Goal: Complete application form

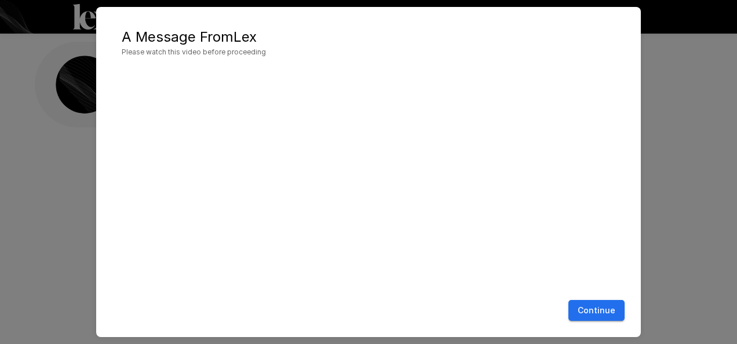
click at [592, 308] on button "Continue" at bounding box center [596, 310] width 56 height 21
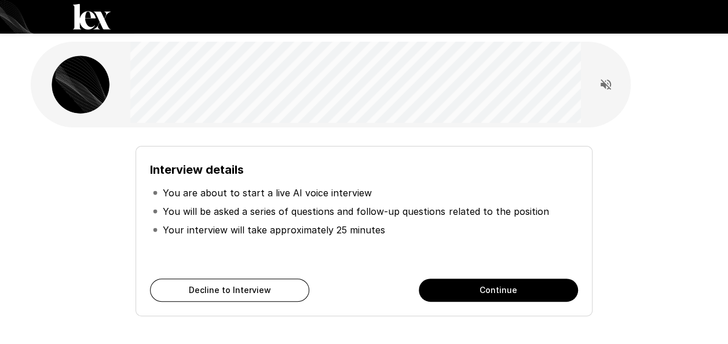
drag, startPoint x: 477, startPoint y: 291, endPoint x: 512, endPoint y: 261, distance: 46.0
click at [477, 290] on button "Continue" at bounding box center [498, 290] width 159 height 23
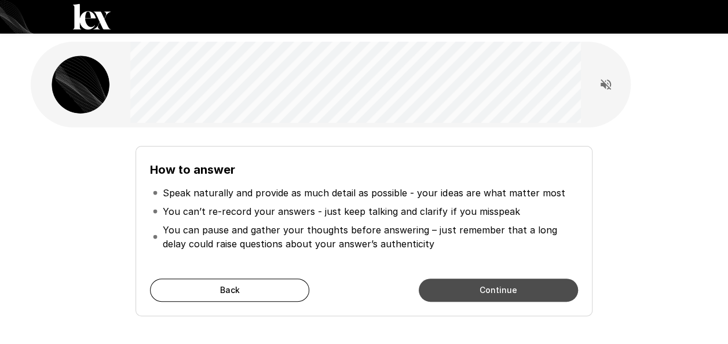
click at [491, 289] on button "Continue" at bounding box center [498, 290] width 159 height 23
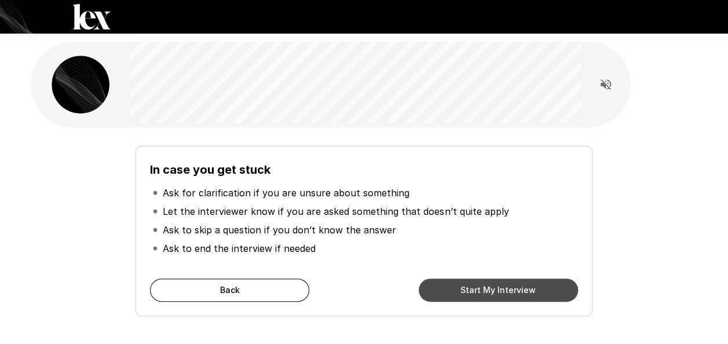
click at [480, 287] on button "Start My Interview" at bounding box center [498, 290] width 159 height 23
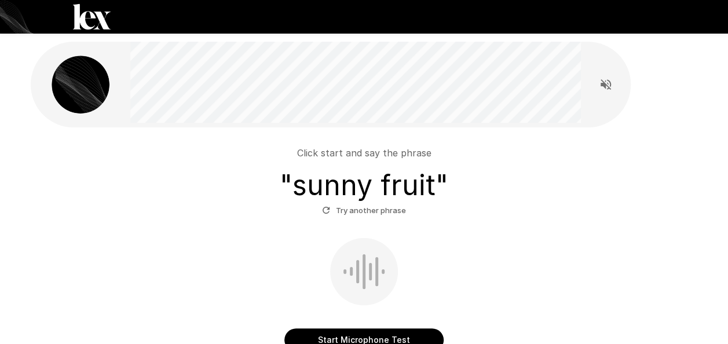
scroll to position [104, 0]
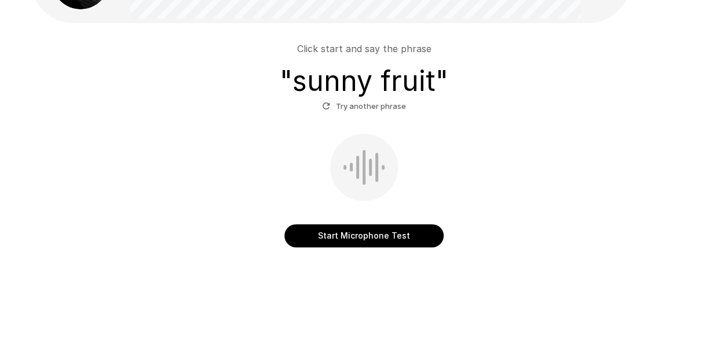
click at [370, 235] on button "Start Microphone Test" at bounding box center [363, 235] width 159 height 23
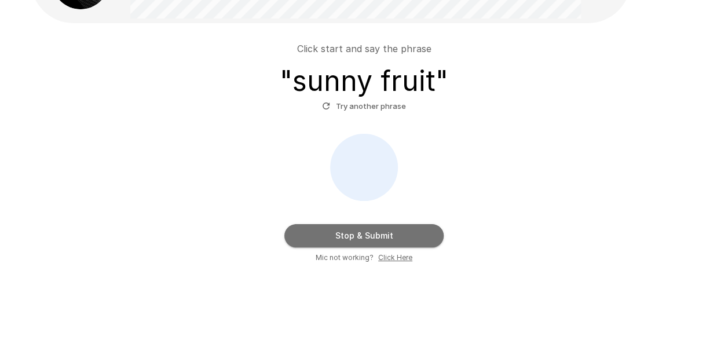
click at [403, 234] on button "Stop & Submit" at bounding box center [363, 235] width 159 height 23
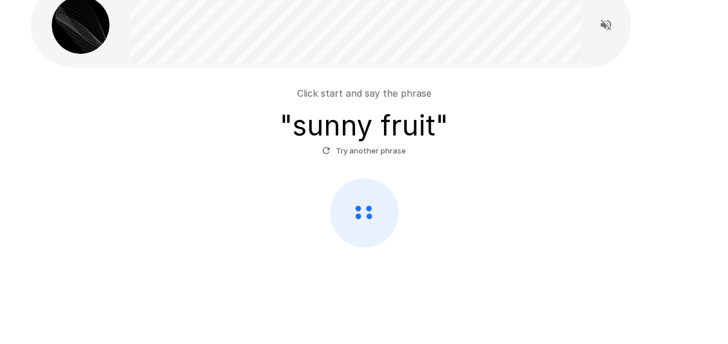
click at [353, 149] on button "Try another phrase" at bounding box center [364, 151] width 90 height 18
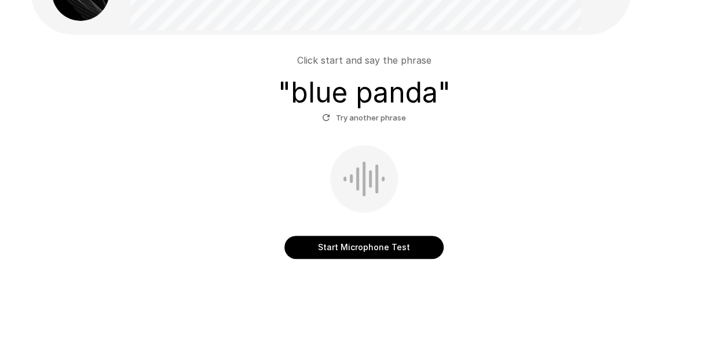
scroll to position [104, 0]
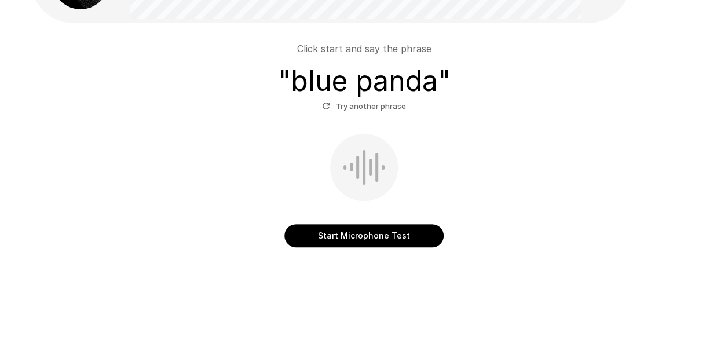
click at [371, 235] on button "Start Microphone Test" at bounding box center [363, 235] width 159 height 23
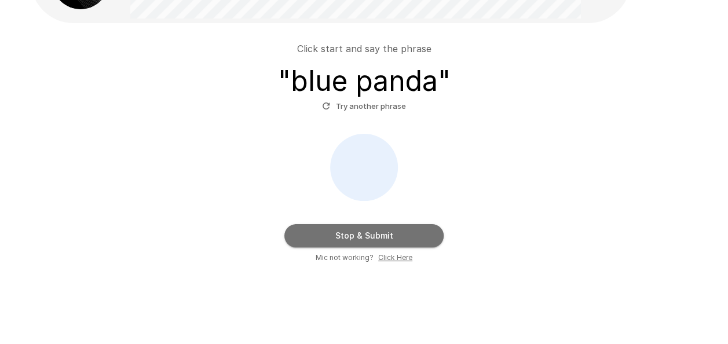
click at [396, 234] on button "Stop & Submit" at bounding box center [363, 235] width 159 height 23
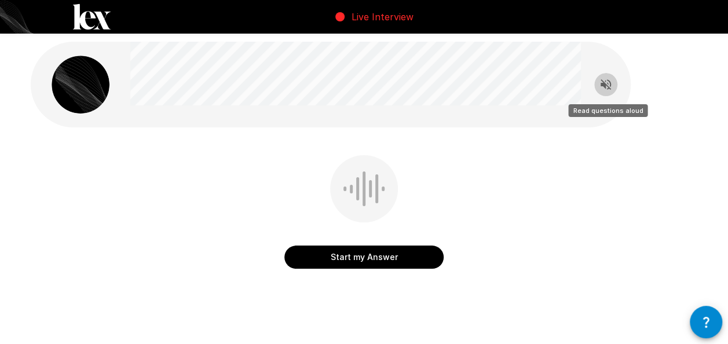
click at [607, 79] on icon "Read questions aloud" at bounding box center [606, 85] width 14 height 14
click at [355, 254] on button "Start my Answer" at bounding box center [363, 257] width 159 height 23
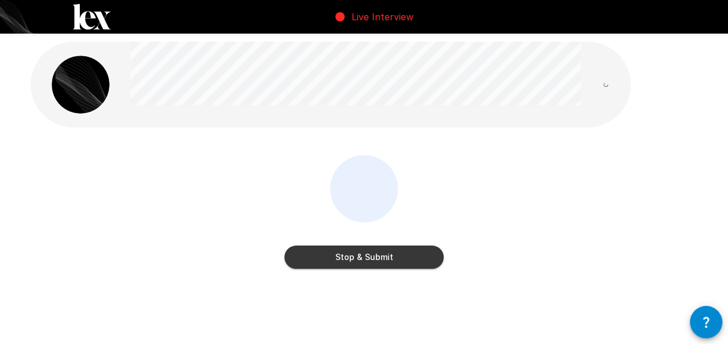
click at [390, 258] on button "Stop & Submit" at bounding box center [363, 257] width 159 height 23
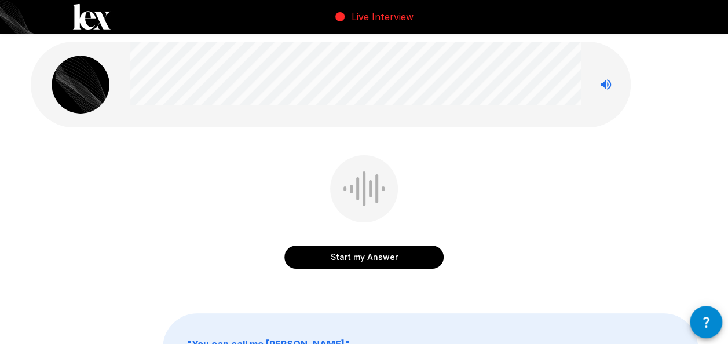
click at [362, 262] on button "Start my Answer" at bounding box center [363, 257] width 159 height 23
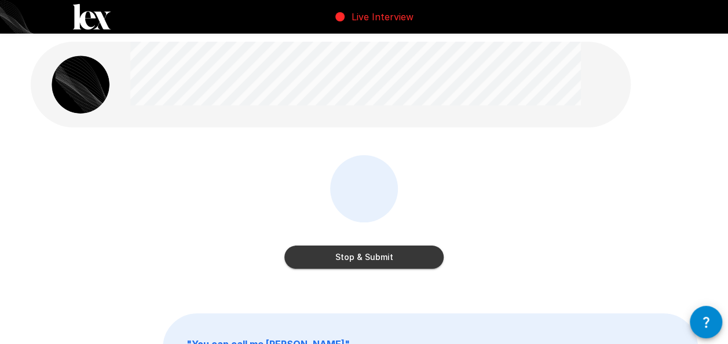
click at [378, 254] on button "Stop & Submit" at bounding box center [363, 257] width 159 height 23
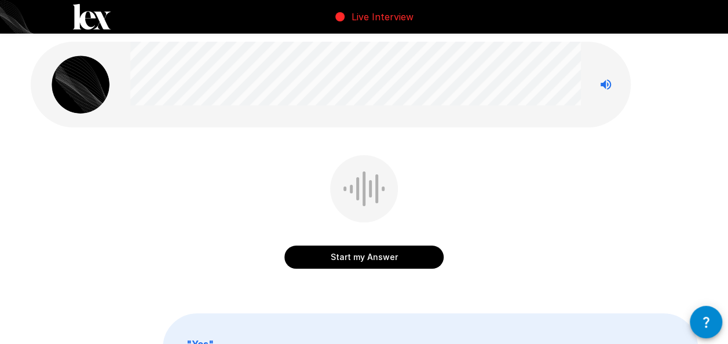
click at [400, 260] on button "Start my Answer" at bounding box center [363, 257] width 159 height 23
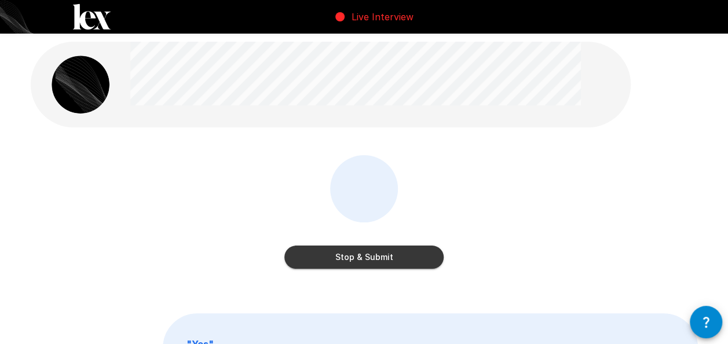
click at [399, 260] on button "Stop & Submit" at bounding box center [363, 257] width 159 height 23
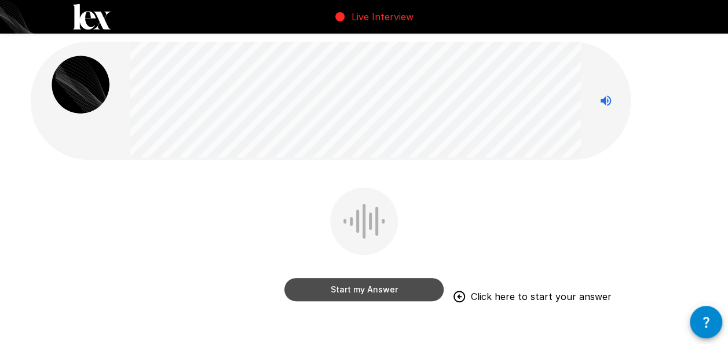
drag, startPoint x: 376, startPoint y: 289, endPoint x: 465, endPoint y: 215, distance: 115.2
click at [375, 290] on button "Start my Answer" at bounding box center [363, 289] width 159 height 23
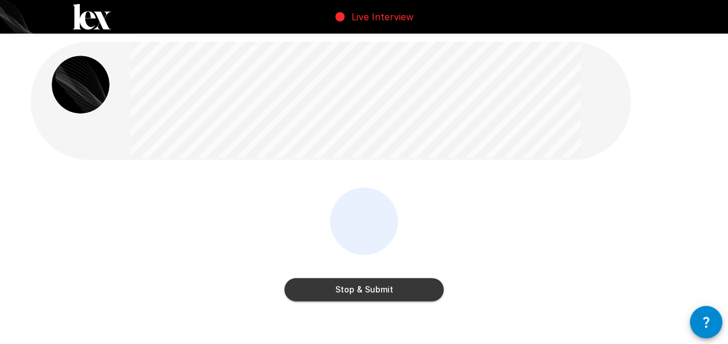
drag, startPoint x: 359, startPoint y: 288, endPoint x: 404, endPoint y: 264, distance: 51.3
click at [359, 289] on button "Stop & Submit" at bounding box center [363, 289] width 159 height 23
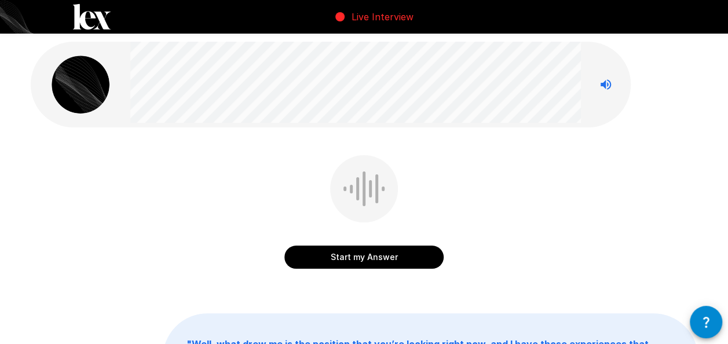
click at [355, 253] on button "Start my Answer" at bounding box center [363, 257] width 159 height 23
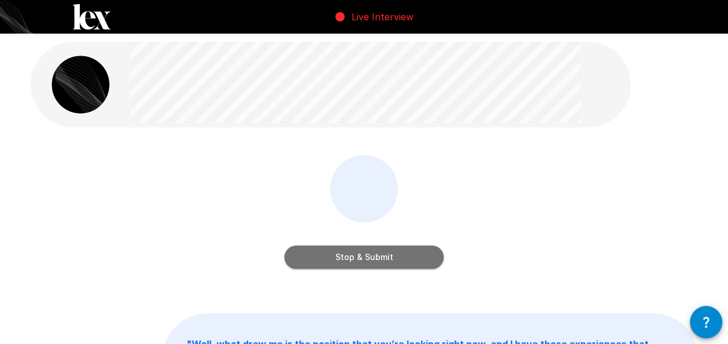
click at [402, 255] on button "Stop & Submit" at bounding box center [363, 257] width 159 height 23
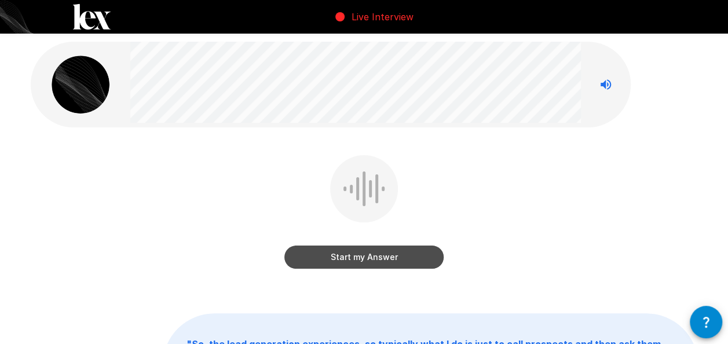
click at [350, 260] on button "Start my Answer" at bounding box center [363, 257] width 159 height 23
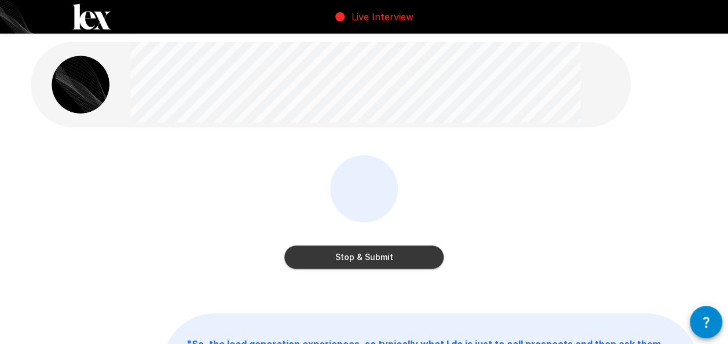
click at [412, 258] on button "Stop & Submit" at bounding box center [363, 257] width 159 height 23
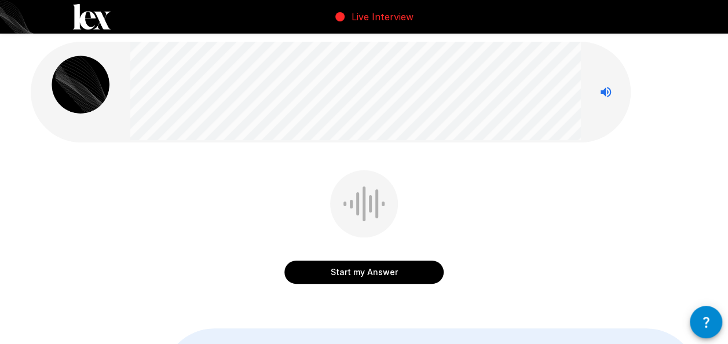
click at [408, 277] on button "Start my Answer" at bounding box center [363, 272] width 159 height 23
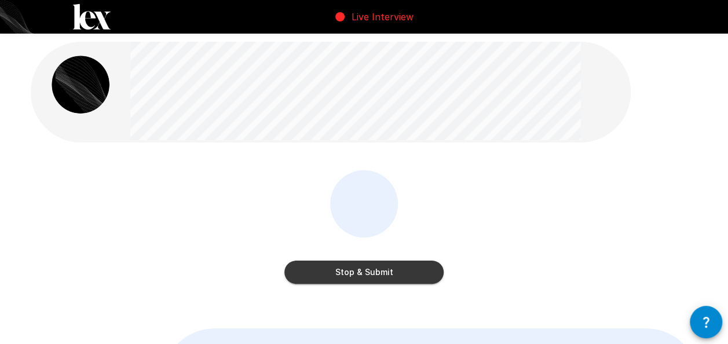
click at [358, 268] on button "Stop & Submit" at bounding box center [363, 272] width 159 height 23
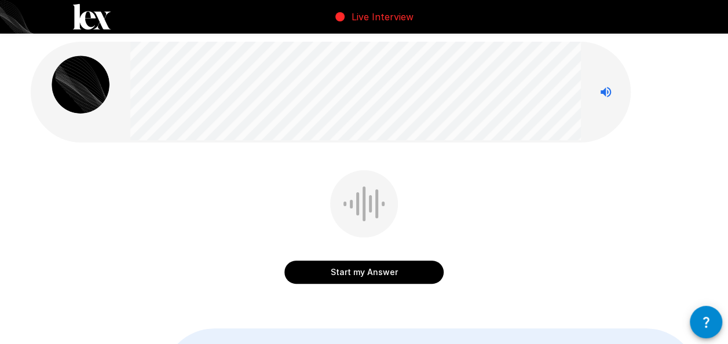
click at [395, 275] on button "Start my Answer" at bounding box center [363, 272] width 159 height 23
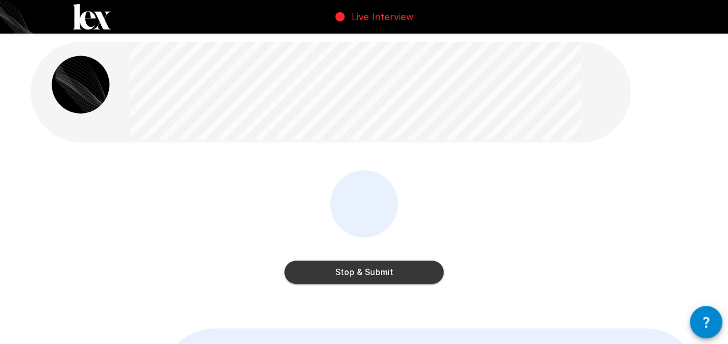
click at [381, 277] on button "Stop & Submit" at bounding box center [363, 272] width 159 height 23
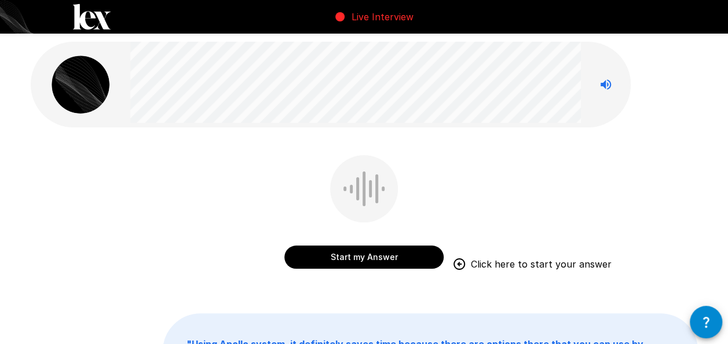
click at [379, 252] on button "Start my Answer" at bounding box center [363, 257] width 159 height 23
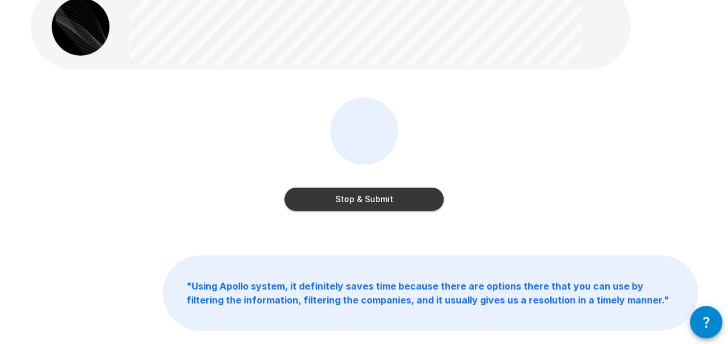
click at [370, 202] on button "Stop & Submit" at bounding box center [363, 199] width 159 height 23
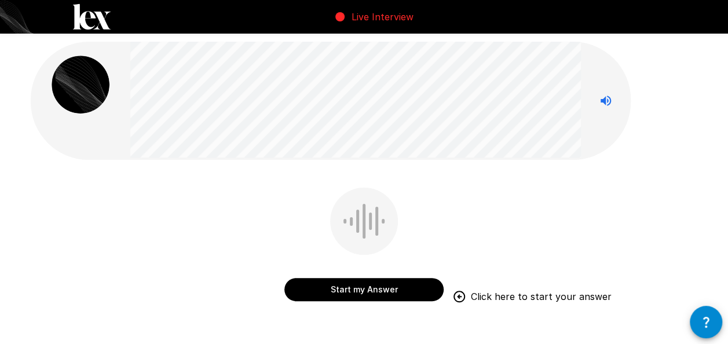
click at [355, 291] on button "Start my Answer" at bounding box center [363, 289] width 159 height 23
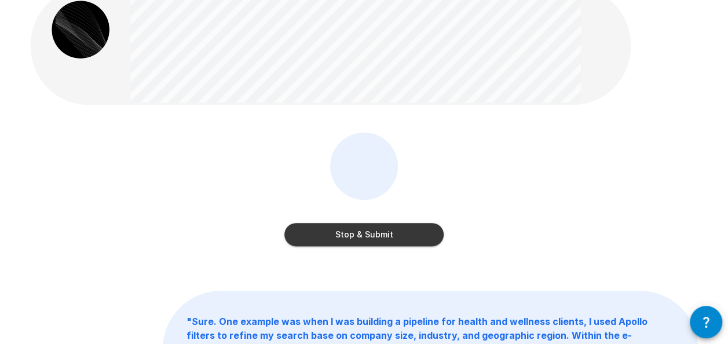
scroll to position [51, 0]
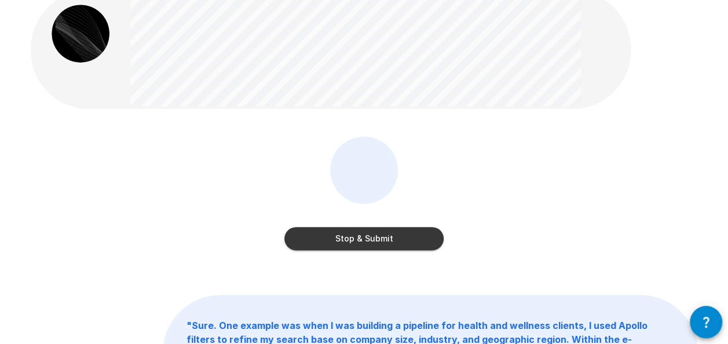
click at [370, 241] on button "Stop & Submit" at bounding box center [363, 238] width 159 height 23
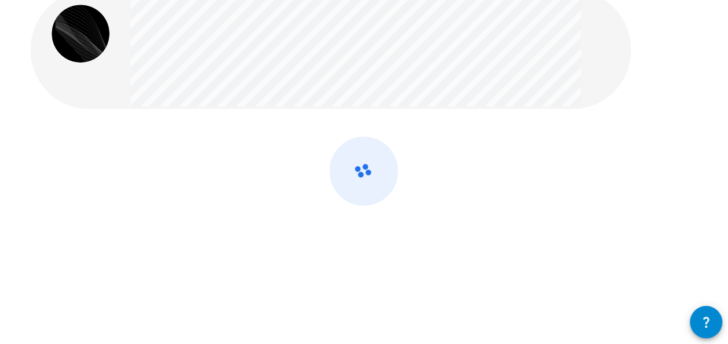
scroll to position [0, 0]
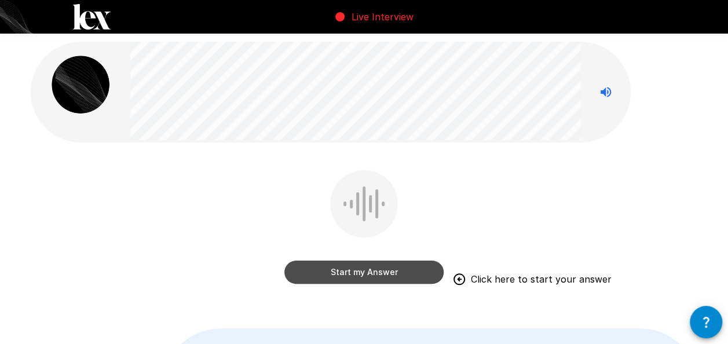
click at [367, 273] on button "Start my Answer" at bounding box center [363, 272] width 159 height 23
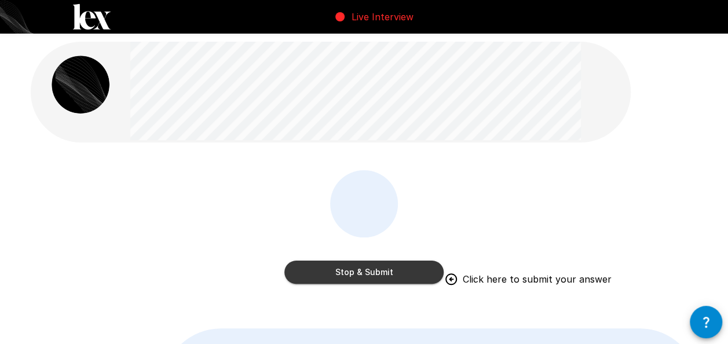
click at [385, 269] on button "Stop & Submit" at bounding box center [363, 272] width 159 height 23
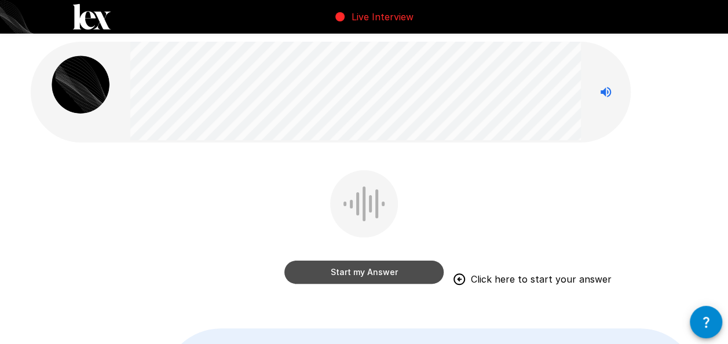
click at [345, 281] on button "Start my Answer" at bounding box center [363, 272] width 159 height 23
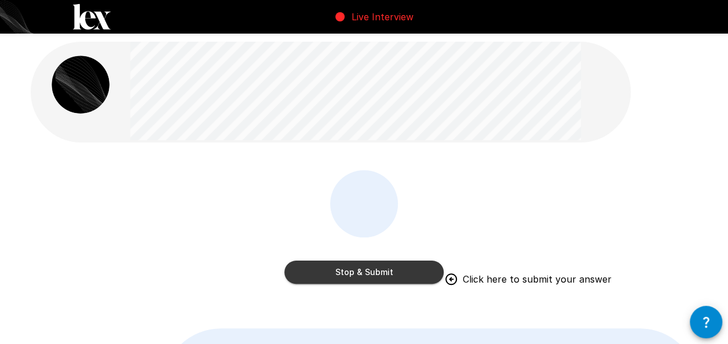
click at [395, 266] on button "Stop & Submit" at bounding box center [363, 272] width 159 height 23
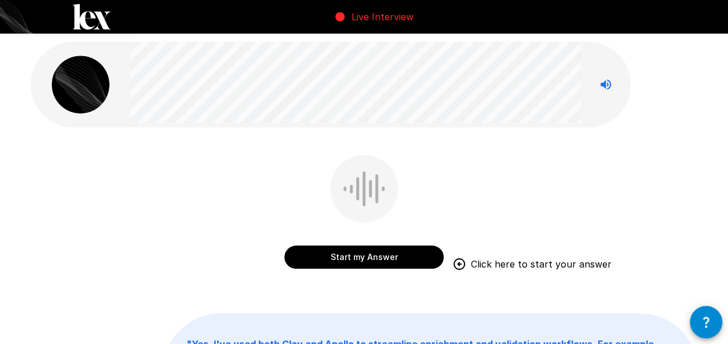
click at [358, 256] on button "Start my Answer" at bounding box center [363, 257] width 159 height 23
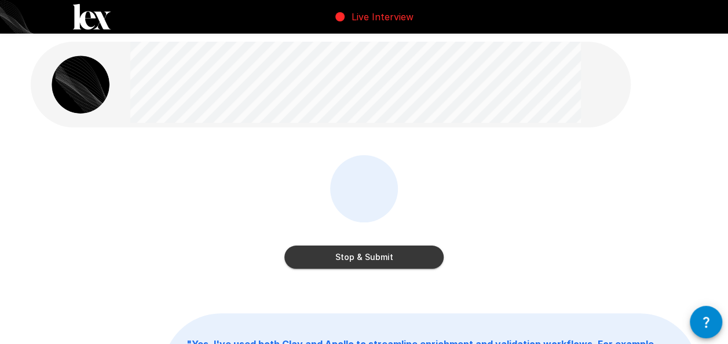
click at [377, 251] on button "Stop & Submit" at bounding box center [363, 257] width 159 height 23
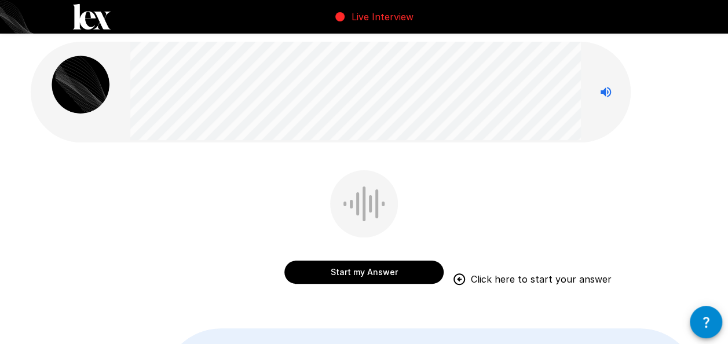
click at [361, 280] on button "Start my Answer" at bounding box center [363, 272] width 159 height 23
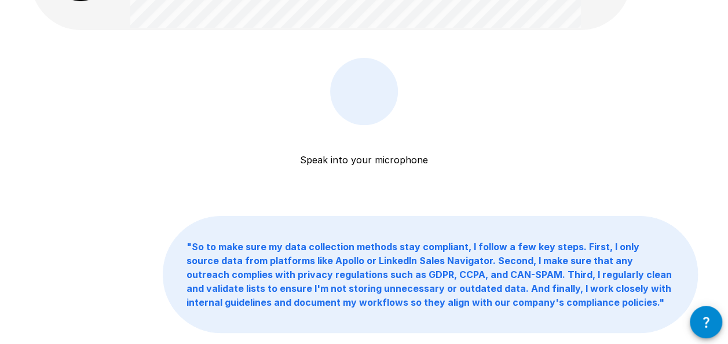
scroll to position [116, 0]
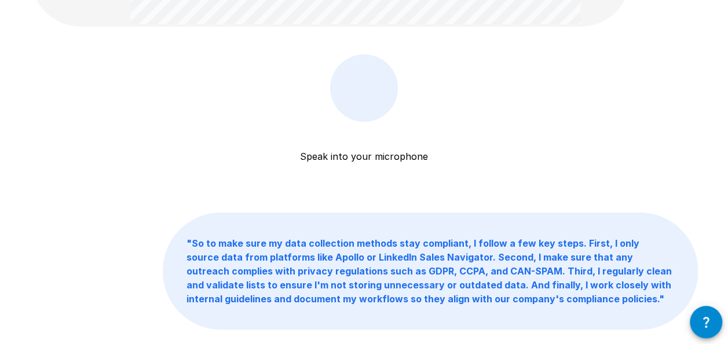
click at [404, 133] on p "Speak into your microphone" at bounding box center [364, 143] width 128 height 42
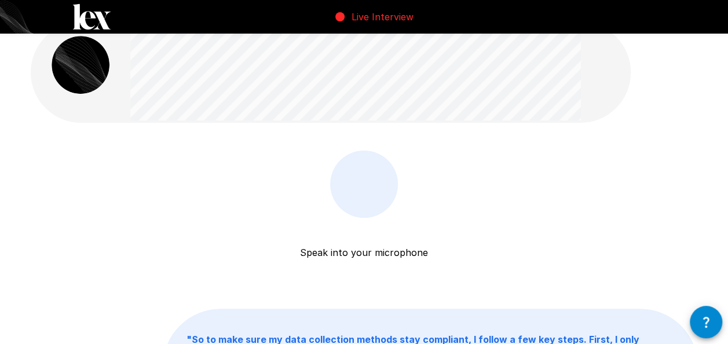
scroll to position [0, 0]
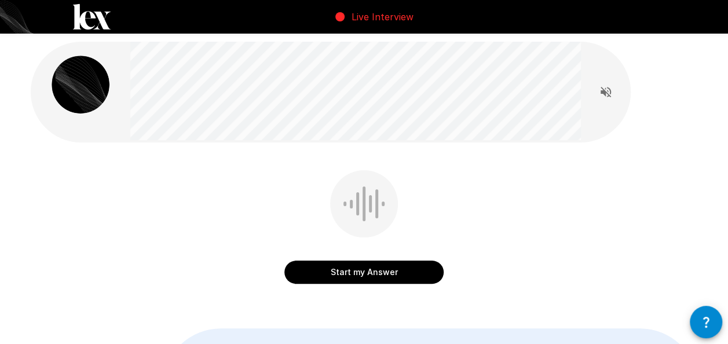
click at [362, 269] on button "Start my Answer" at bounding box center [363, 272] width 159 height 23
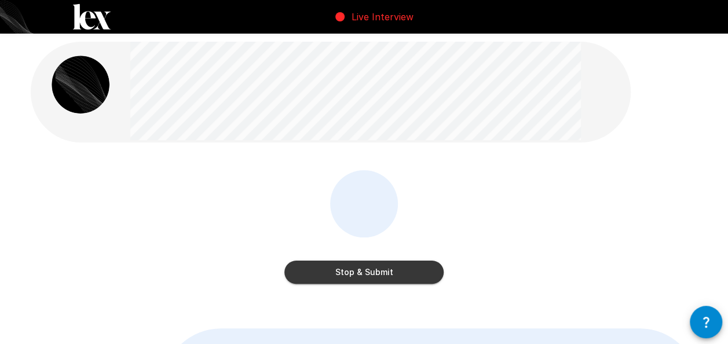
click at [420, 275] on button "Stop & Submit" at bounding box center [363, 272] width 159 height 23
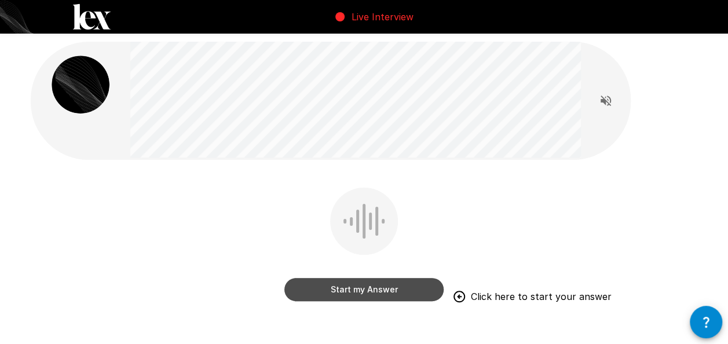
click at [368, 291] on button "Start my Answer" at bounding box center [363, 289] width 159 height 23
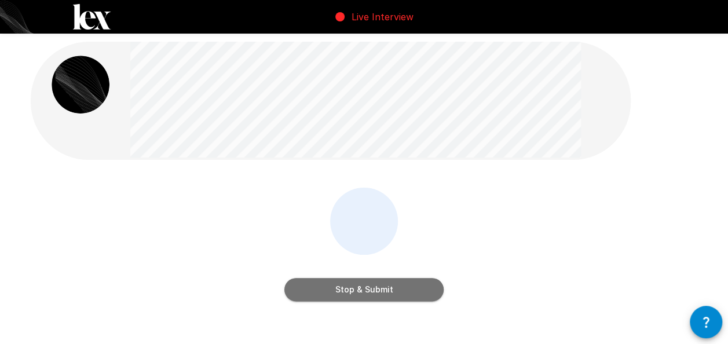
click at [382, 289] on button "Stop & Submit" at bounding box center [363, 289] width 159 height 23
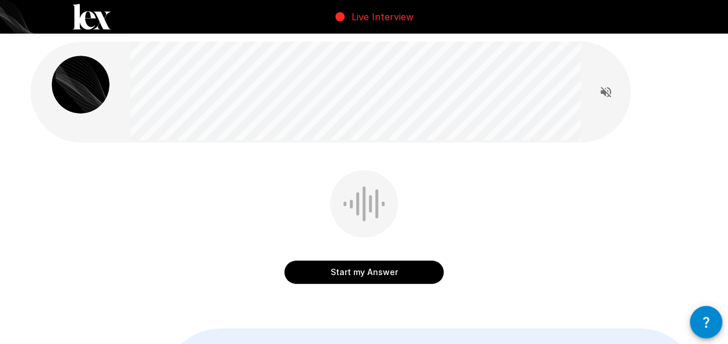
click at [352, 276] on button "Start my Answer" at bounding box center [363, 272] width 159 height 23
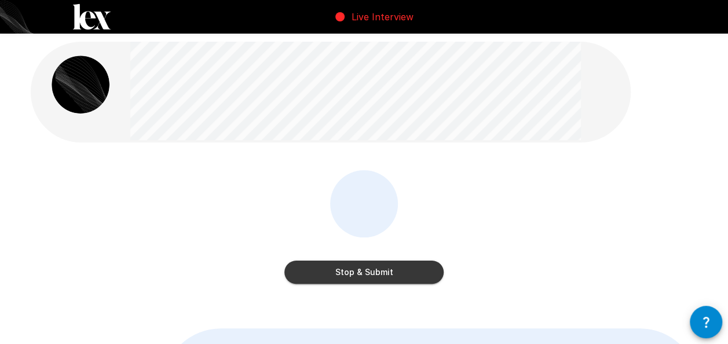
click at [379, 272] on button "Stop & Submit" at bounding box center [363, 272] width 159 height 23
